Goal: Information Seeking & Learning: Check status

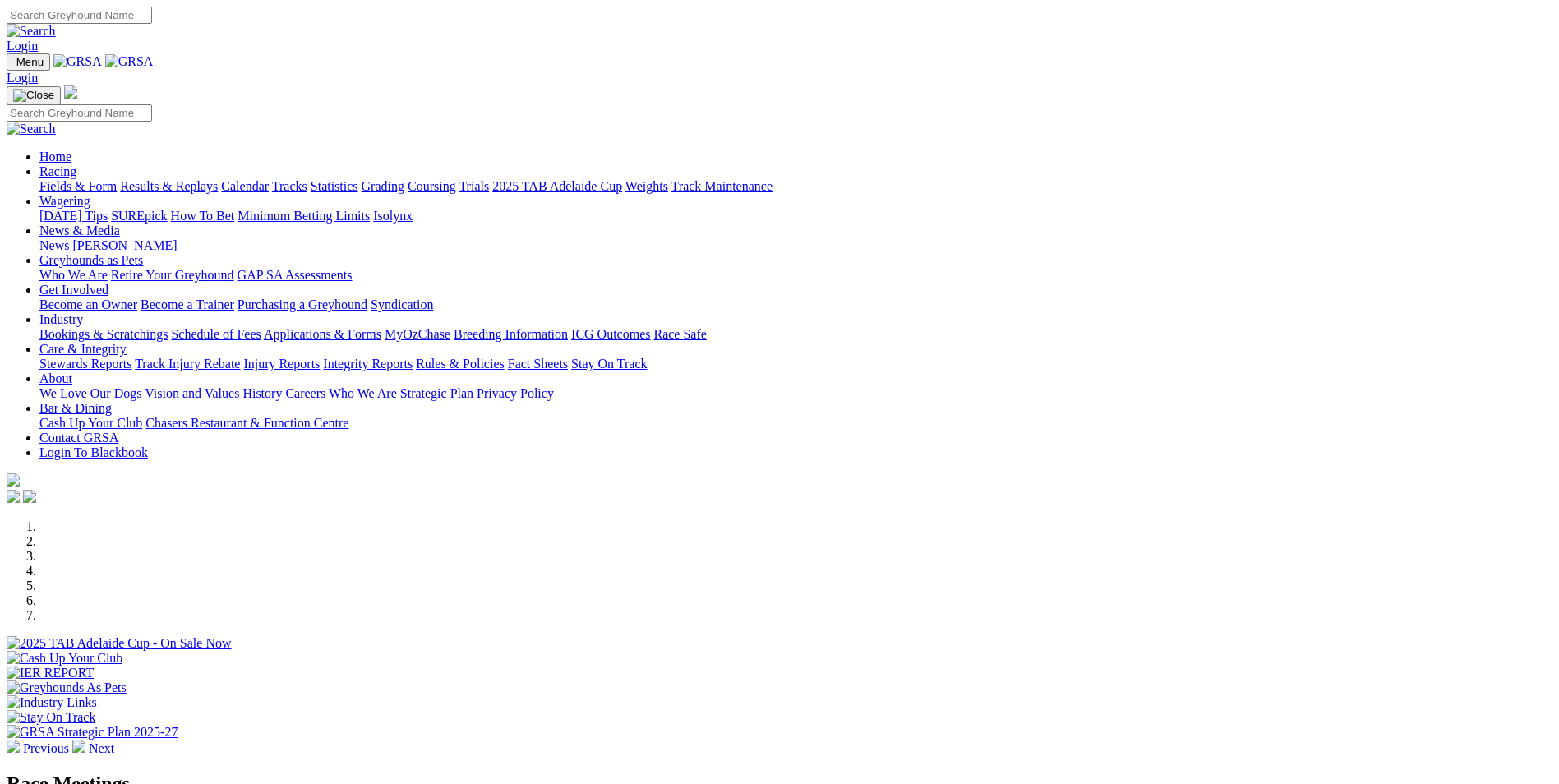
click at [77, 165] on link "Racing" at bounding box center [58, 171] width 37 height 14
click at [218, 179] on link "Results & Replays" at bounding box center [169, 185] width 98 height 14
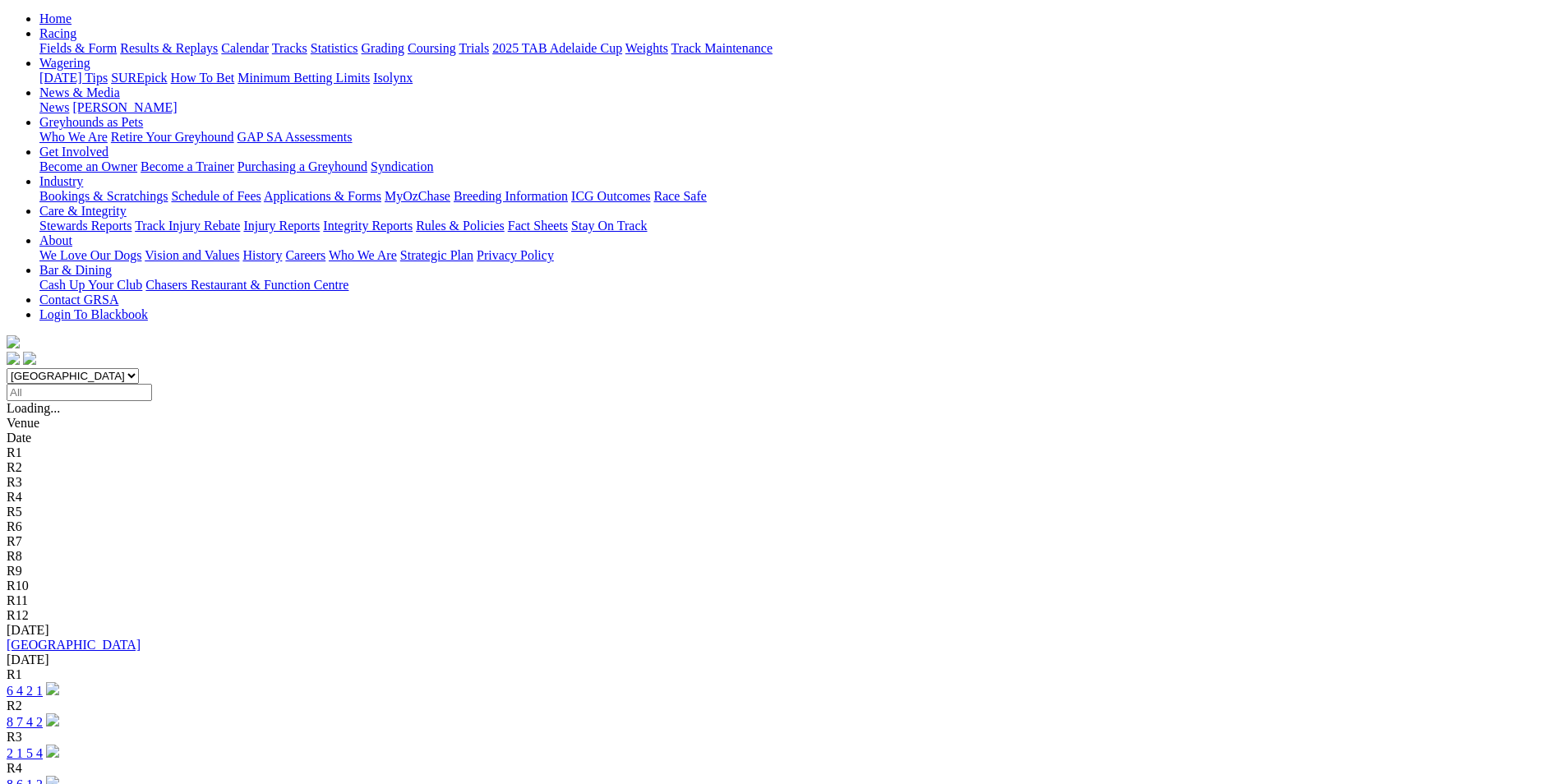
scroll to position [246, 0]
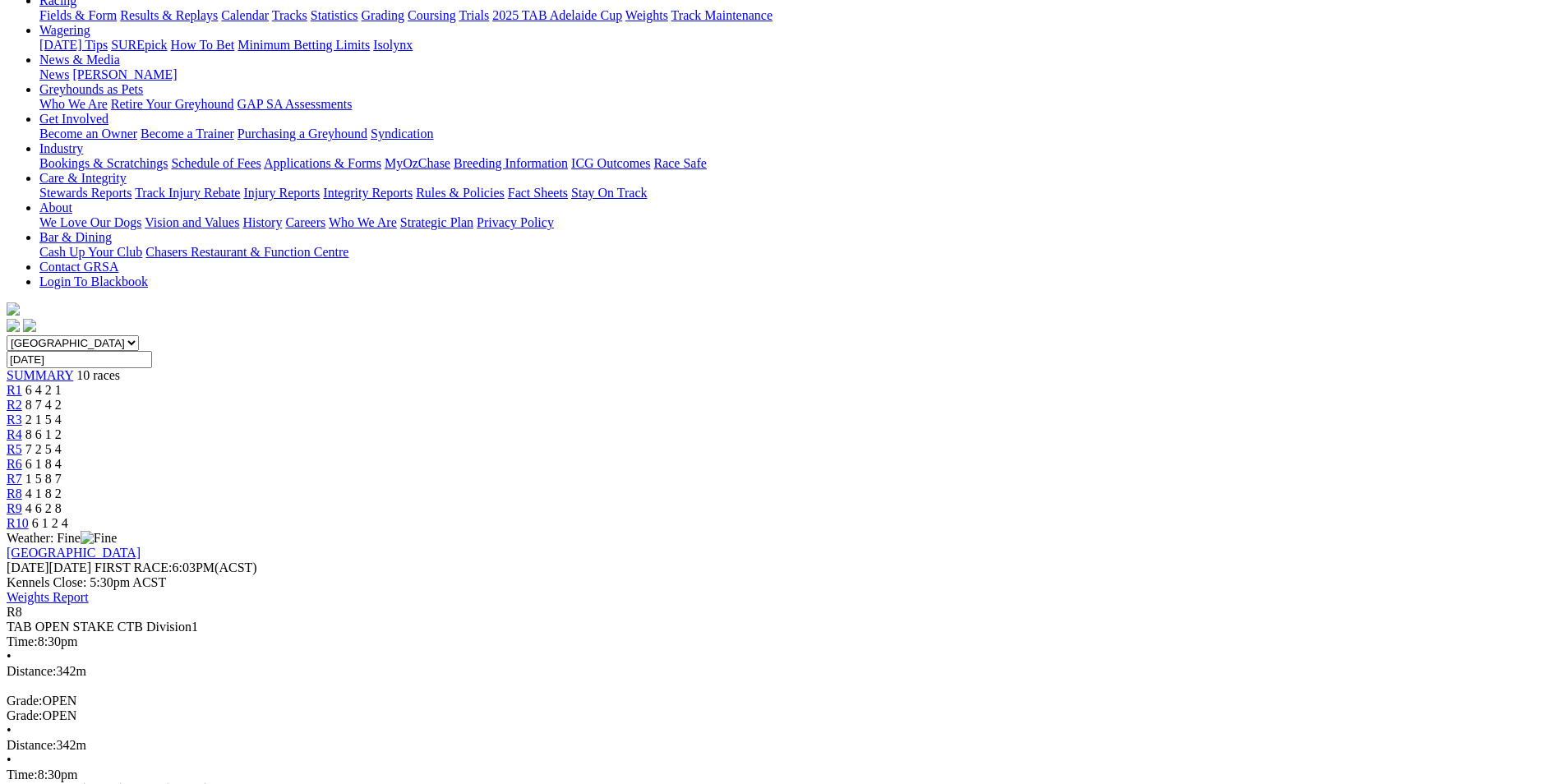
scroll to position [246, 0]
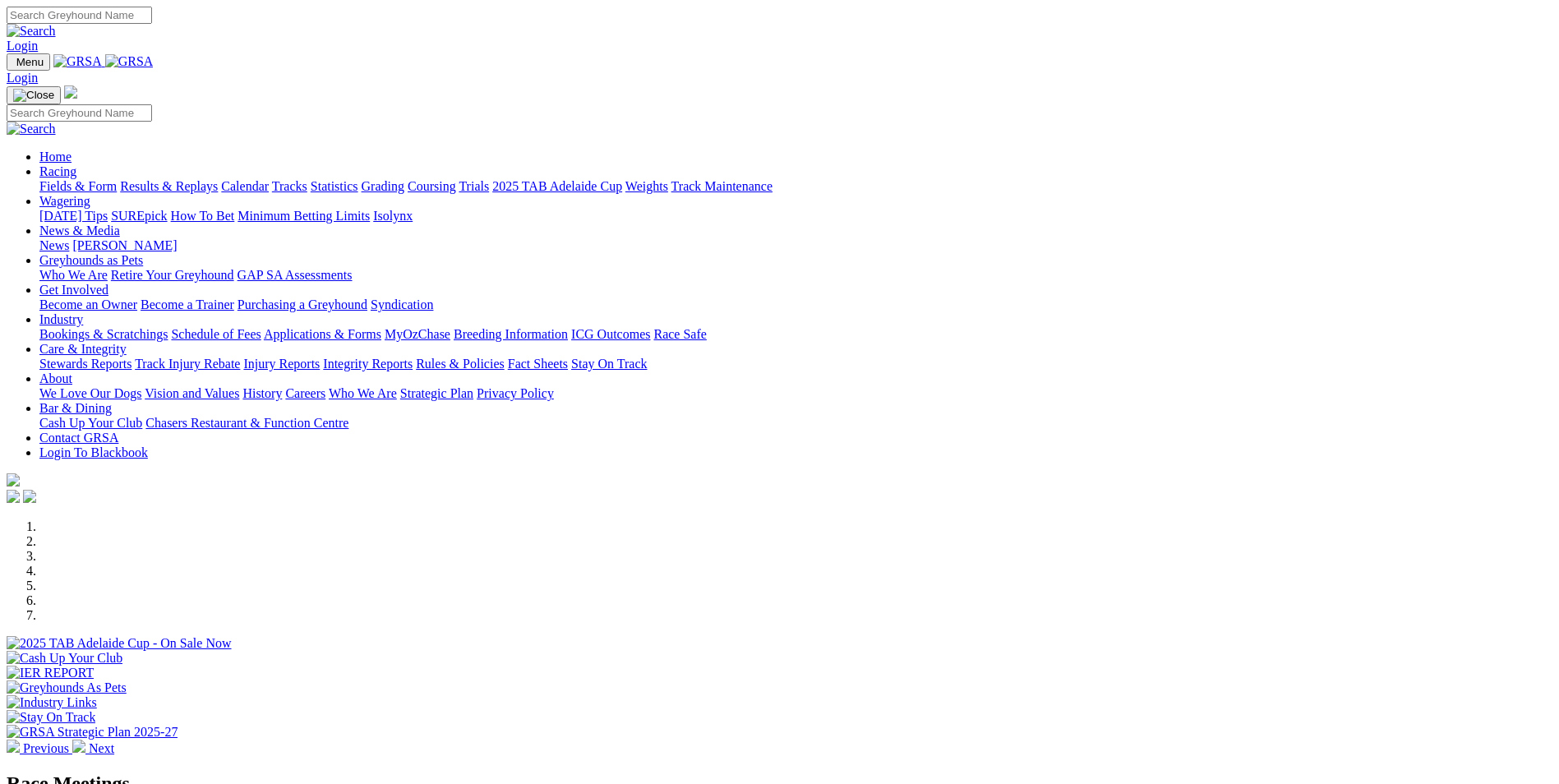
click at [168, 327] on link "Bookings & Scratchings" at bounding box center [104, 334] width 129 height 14
